Goal: Find specific page/section: Find specific page/section

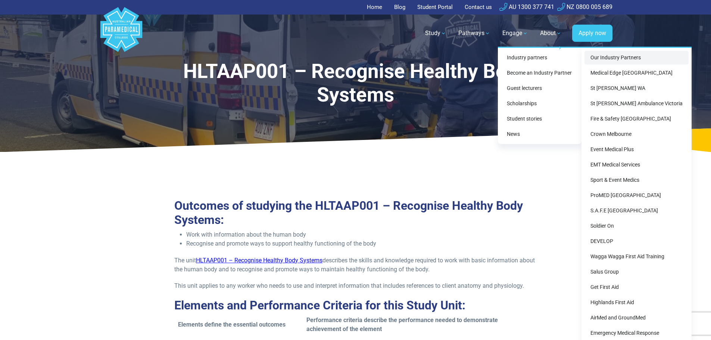
click at [601, 57] on link "Our Industry Partners" at bounding box center [636, 58] width 104 height 14
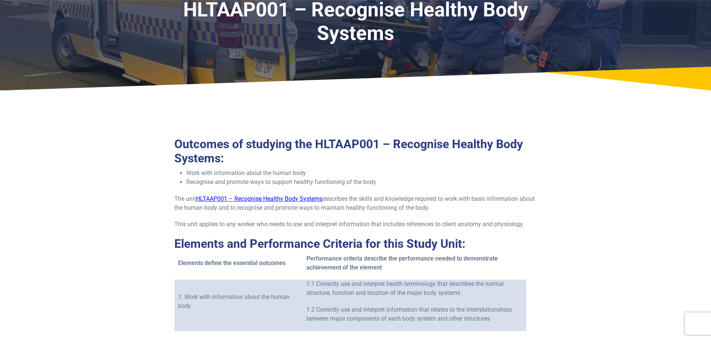
scroll to position [75, 0]
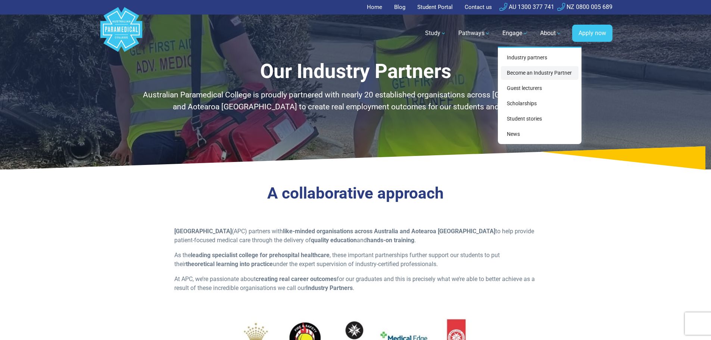
click at [515, 71] on link "Become an Industry Partner" at bounding box center [540, 73] width 78 height 14
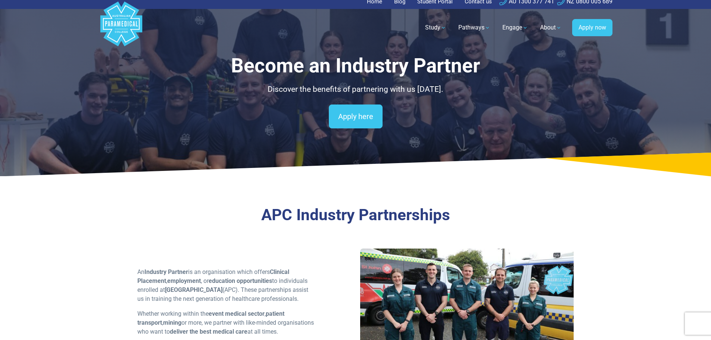
scroll to position [75, 0]
